Goal: Information Seeking & Learning: Check status

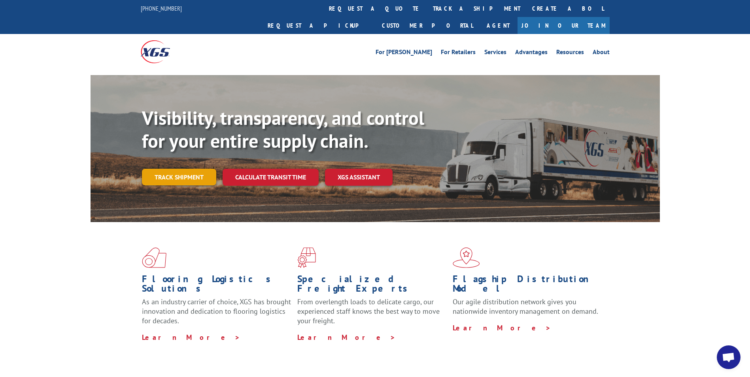
click at [176, 169] on link "Track shipment" at bounding box center [179, 177] width 74 height 17
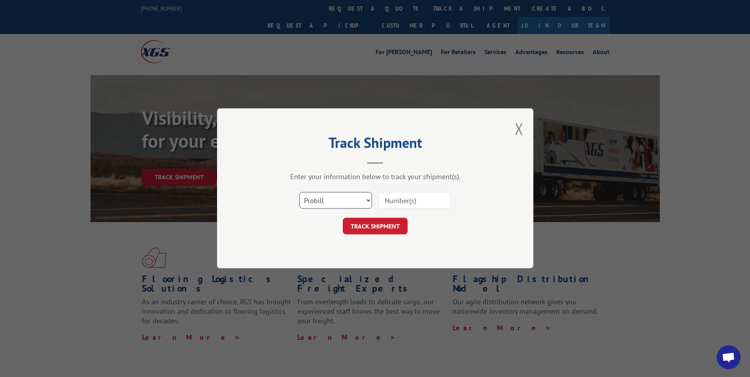
click at [351, 202] on select "Select category... Probill BOL PO" at bounding box center [335, 201] width 73 height 17
select select "bol"
click at [299, 193] on select "Select category... Probill BOL PO" at bounding box center [335, 201] width 73 height 17
click at [397, 207] on input at bounding box center [414, 201] width 73 height 17
type input "0914059"
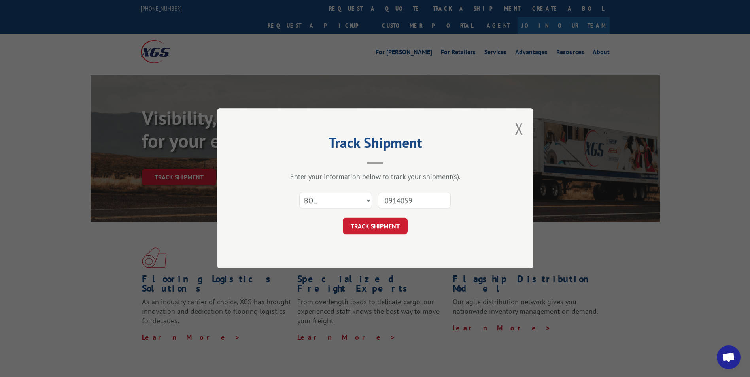
click button "TRACK SHIPMENT" at bounding box center [375, 226] width 65 height 17
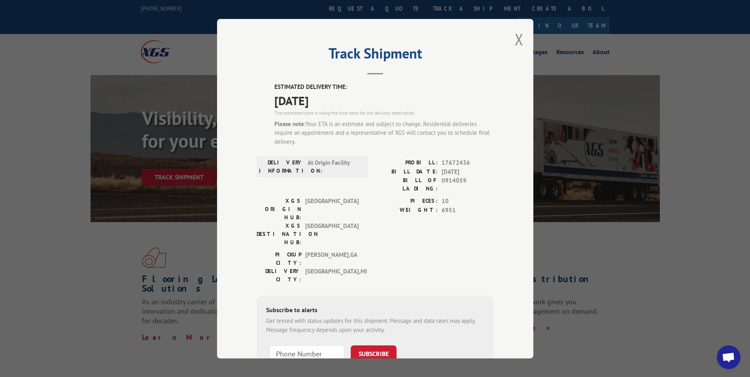
click at [372, 251] on div "PICKUP CITY: [GEOGRAPHIC_DATA] , [GEOGRAPHIC_DATA]: [GEOGRAPHIC_DATA] , [GEOGRA…" at bounding box center [375, 269] width 237 height 37
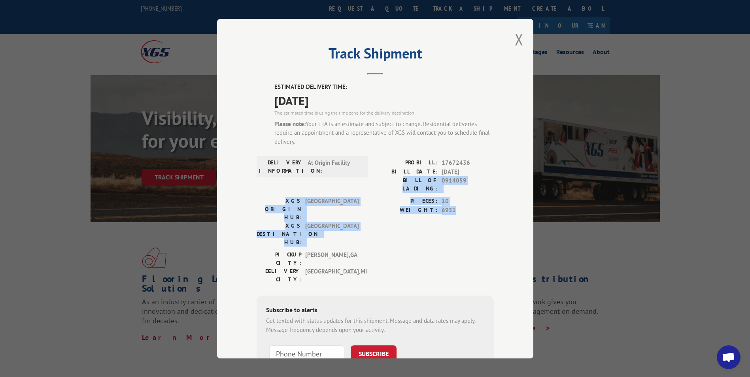
drag, startPoint x: 466, startPoint y: 210, endPoint x: 394, endPoint y: 188, distance: 75.2
click at [394, 188] on div "ESTIMATED DELIVERY TIME: [DATE] The estimated time is using the time zone for t…" at bounding box center [375, 243] width 237 height 321
drag, startPoint x: 394, startPoint y: 188, endPoint x: 392, endPoint y: 213, distance: 25.1
click at [392, 213] on div "PIECES: 10 WEIGHT: 6951" at bounding box center [434, 224] width 119 height 54
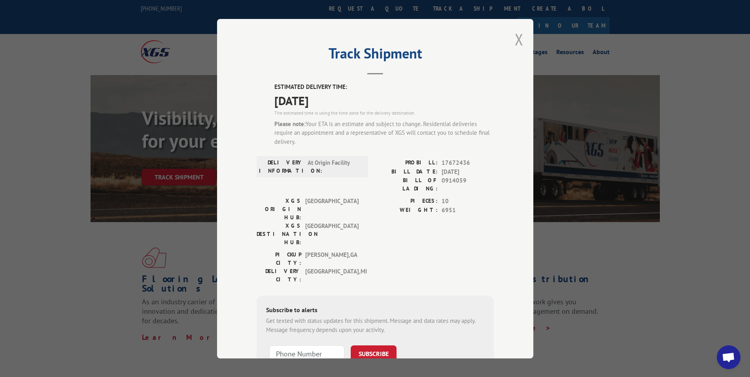
click at [517, 40] on button "Close modal" at bounding box center [519, 39] width 9 height 21
